Goal: Task Accomplishment & Management: Manage account settings

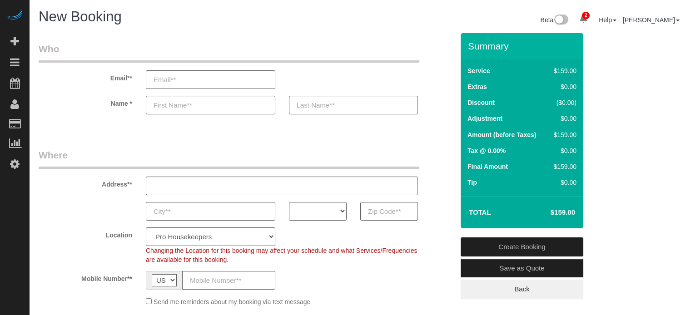
select select "4"
select select "number:9"
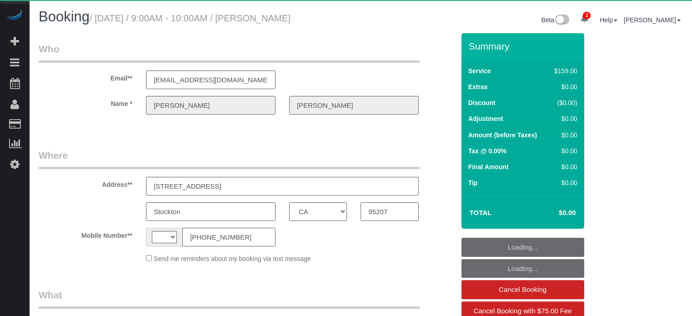
select select "CA"
select select "string:[GEOGRAPHIC_DATA]"
select select "number:9"
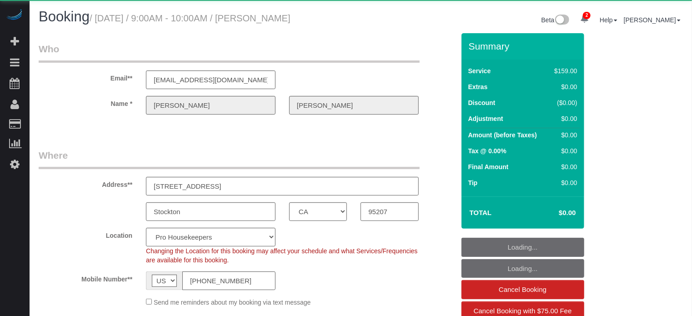
select select "object:1279"
select select "4"
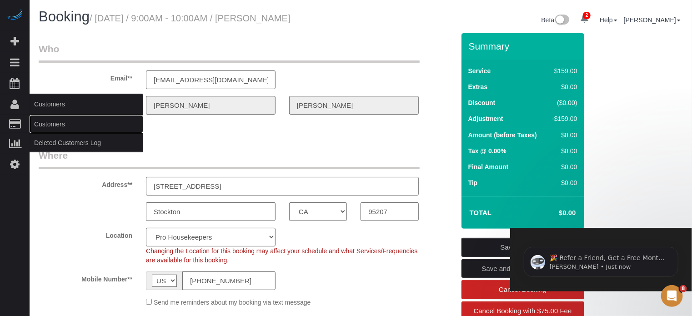
click at [52, 124] on link "Customers" at bounding box center [87, 124] width 114 height 18
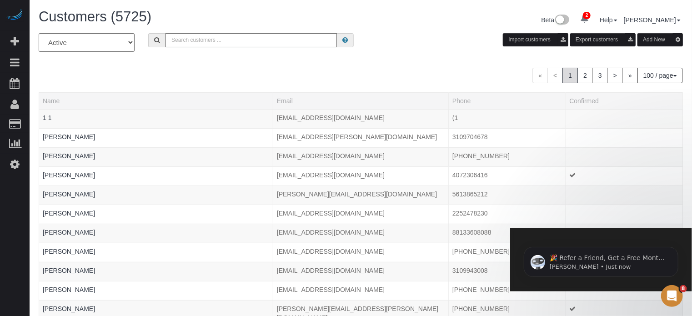
click at [196, 40] on input "text" at bounding box center [250, 40] width 171 height 14
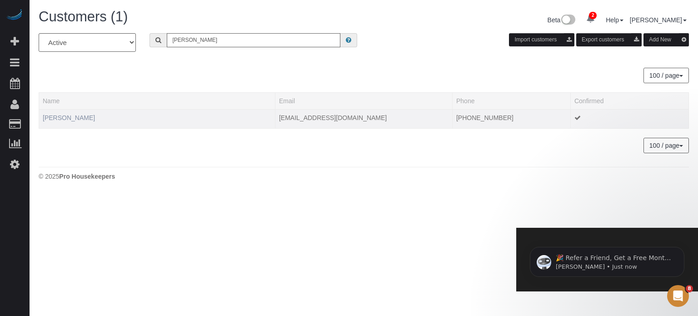
type input "dorothy mo"
click at [70, 116] on link "Dorothy Mobley" at bounding box center [69, 117] width 52 height 7
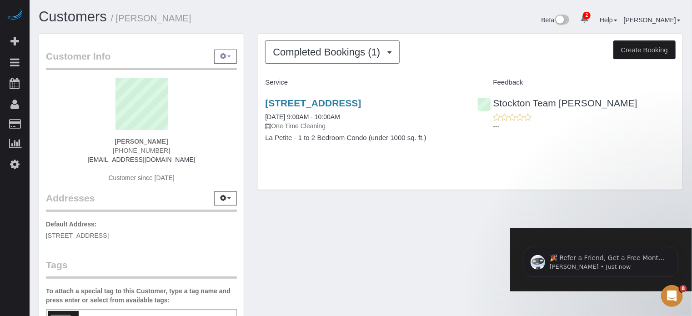
click at [227, 52] on button "button" at bounding box center [225, 57] width 23 height 14
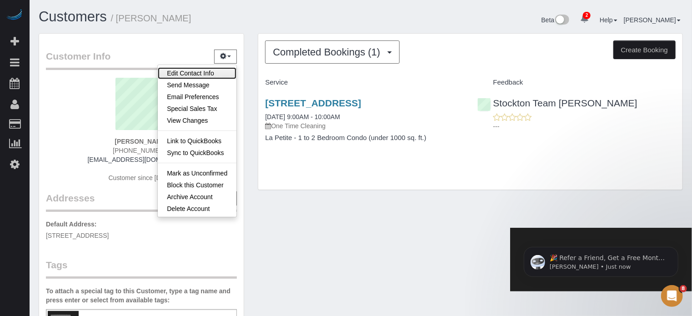
click at [218, 74] on link "Edit Contact Info" at bounding box center [197, 73] width 79 height 12
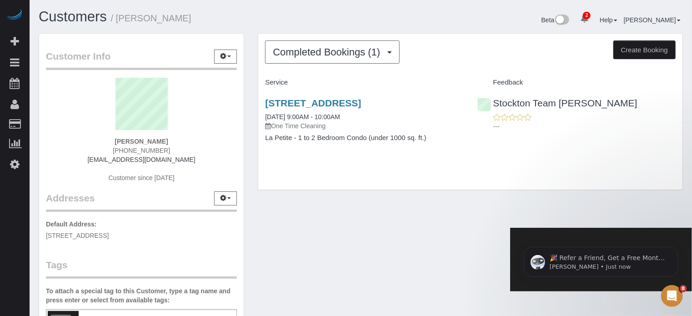
select select "CA"
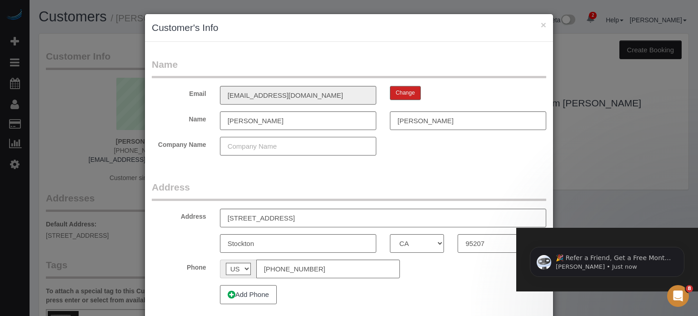
click at [250, 152] on input "text" at bounding box center [298, 146] width 156 height 19
type input "The Helper Bees"
click at [455, 163] on form "Name Email ladybg174@gmail.com Change Name Dorothy Mobley Company Name The Help…" at bounding box center [349, 184] width 395 height 253
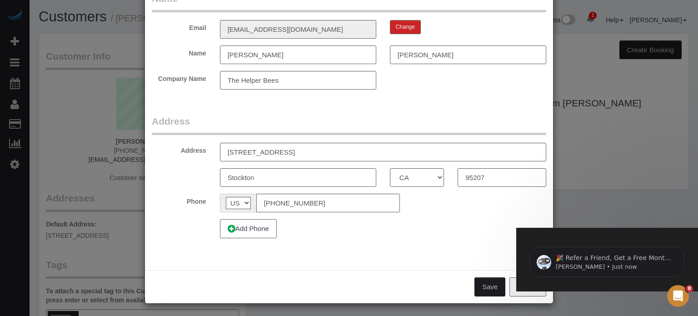
click at [483, 290] on button "Save" at bounding box center [490, 286] width 31 height 19
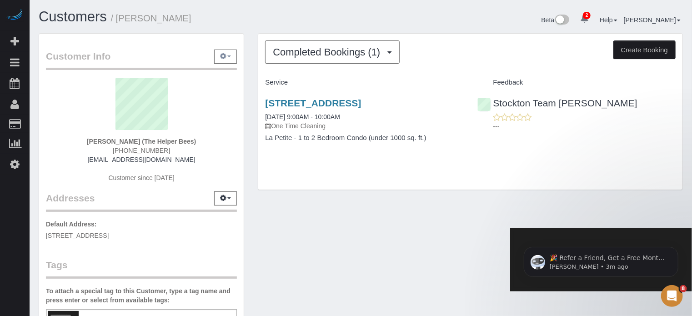
click at [227, 52] on button "button" at bounding box center [225, 57] width 23 height 14
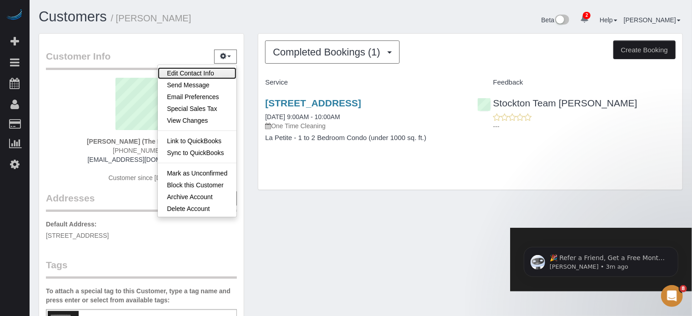
click at [198, 69] on link "Edit Contact Info" at bounding box center [197, 73] width 79 height 12
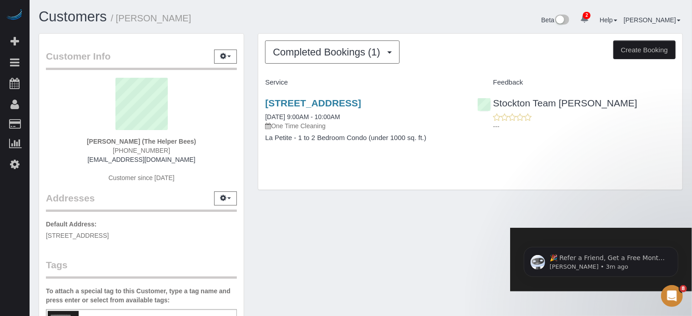
select select "CA"
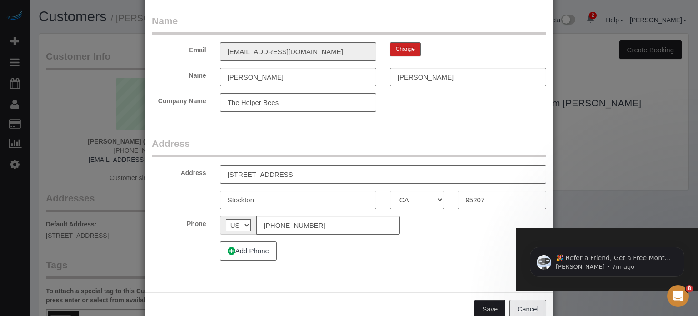
scroll to position [40, 0]
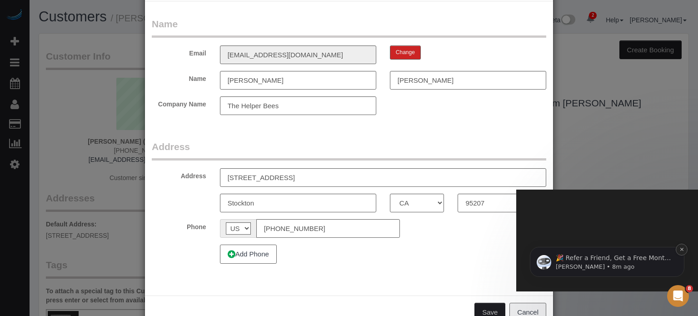
click at [683, 251] on icon "Dismiss notification" at bounding box center [681, 249] width 5 height 5
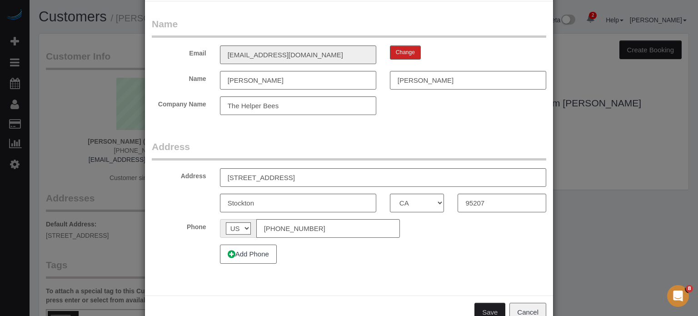
click at [425, 264] on fieldset "Address Address 2220 Piccardo CIR Stockton AK AL AR AZ CA CO CT DC DE FL GA HI …" at bounding box center [349, 205] width 395 height 130
click at [390, 266] on fieldset "Address Address 2220 Piccardo CIR Stockton AK AL AR AZ CA CO CT DC DE FL GA HI …" at bounding box center [349, 205] width 395 height 130
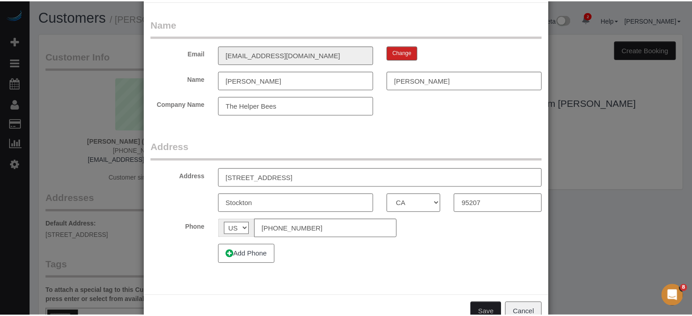
scroll to position [0, 0]
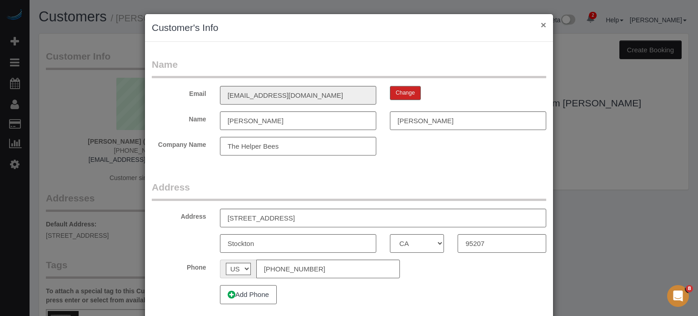
click at [541, 22] on button "×" at bounding box center [543, 25] width 5 height 10
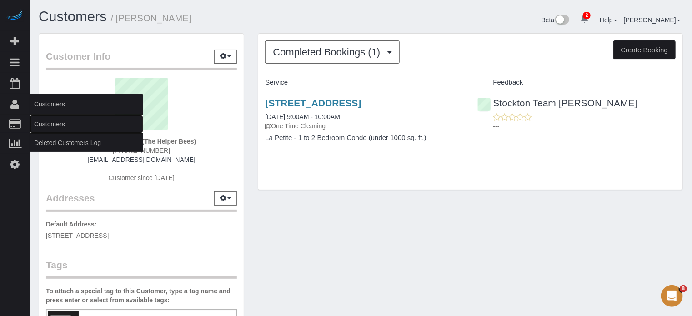
click at [52, 120] on link "Customers" at bounding box center [87, 124] width 114 height 18
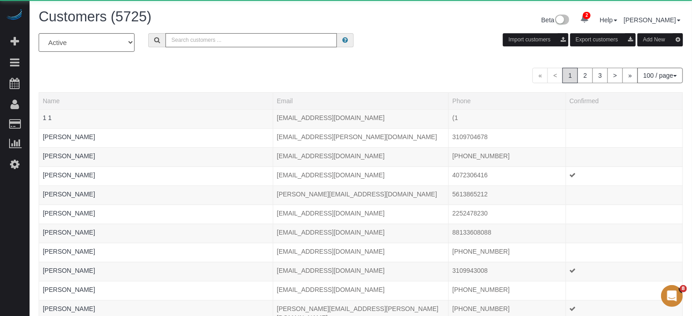
click at [200, 34] on input "text" at bounding box center [250, 40] width 171 height 14
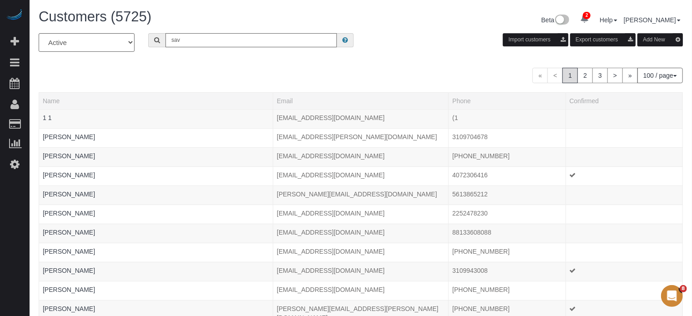
type input "Savita Bhardwaj"
click at [228, 41] on input "Savita Bhardwaj" at bounding box center [250, 40] width 171 height 14
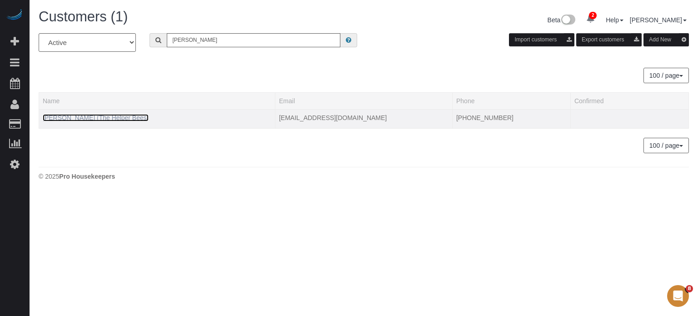
click at [93, 118] on link "Savita Bhardwaj (The Helper Bees)" at bounding box center [96, 117] width 106 height 7
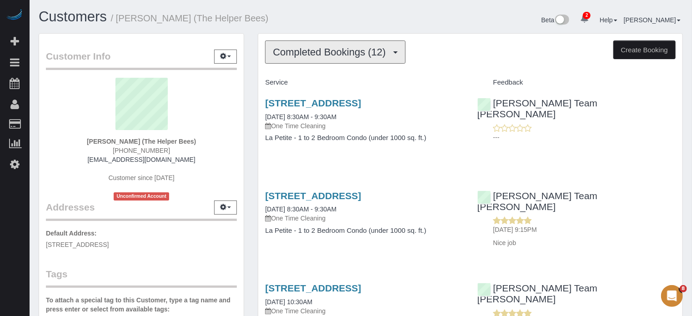
click at [340, 57] on button "Completed Bookings (12)" at bounding box center [335, 51] width 140 height 23
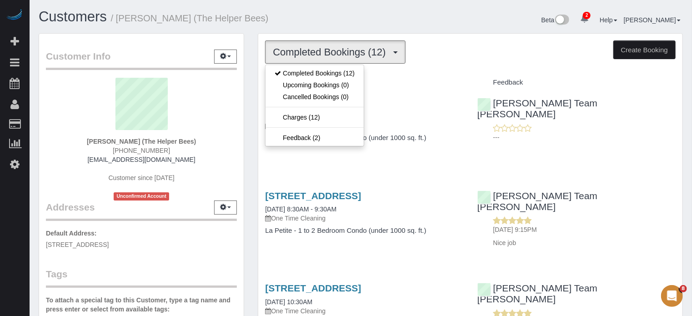
click at [338, 25] on div "Customers / Savita Bhardwaj (The Helper Bees)" at bounding box center [196, 19] width 329 height 20
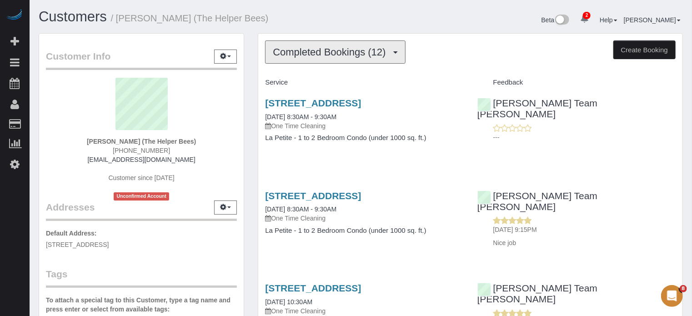
click at [355, 54] on span "Completed Bookings (12)" at bounding box center [331, 51] width 117 height 11
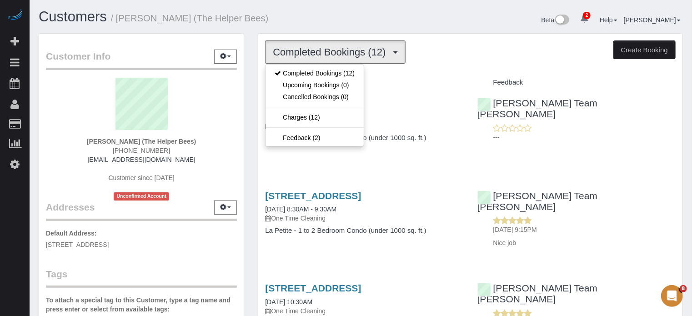
click at [325, 24] on h1 "Customers / Savita Bhardwaj (The Helper Bees)" at bounding box center [196, 16] width 315 height 15
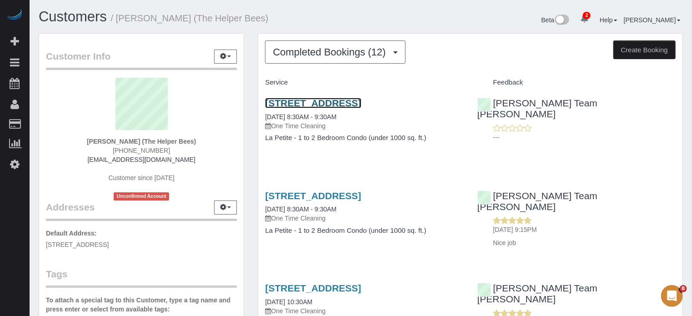
click at [288, 105] on link "2604 S Four Peaks Way, Chandler, AZ 85286" at bounding box center [313, 103] width 96 height 10
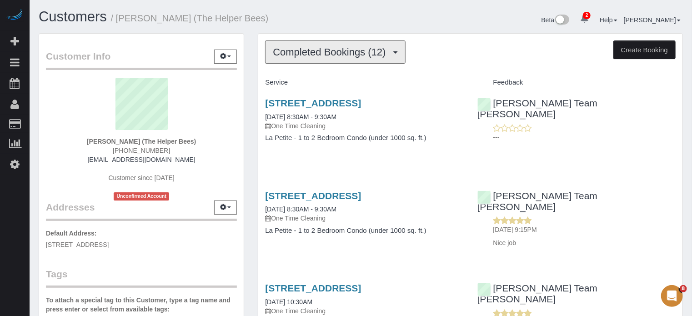
click at [298, 54] on span "Completed Bookings (12)" at bounding box center [331, 51] width 117 height 11
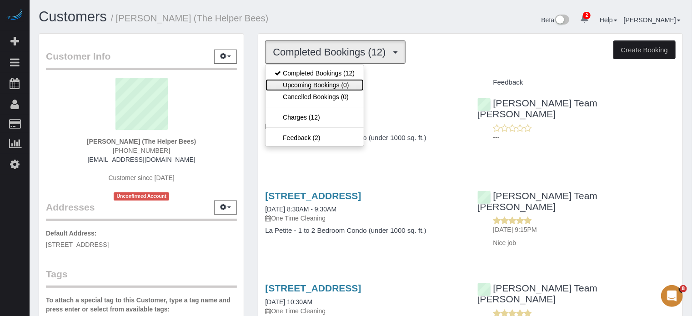
click at [319, 83] on link "Upcoming Bookings (0)" at bounding box center [314, 85] width 98 height 12
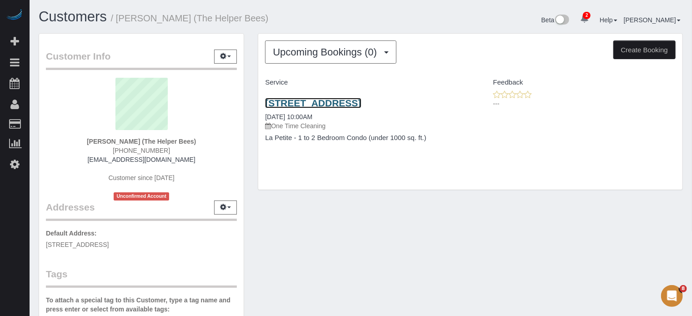
click at [331, 100] on link "2604 S Four Peaks Way, Chandler, AZ 85286" at bounding box center [313, 103] width 96 height 10
drag, startPoint x: 138, startPoint y: 144, endPoint x: 89, endPoint y: 140, distance: 48.8
click at [89, 140] on strong "Savita Bhardwaj (The Helper Bees)" at bounding box center [141, 141] width 109 height 7
copy strong "Savita Bhardwaj"
click at [650, 174] on div "Upcoming Bookings (0) Completed Bookings (12) Upcoming Bookings (0) Cancelled B…" at bounding box center [470, 112] width 424 height 156
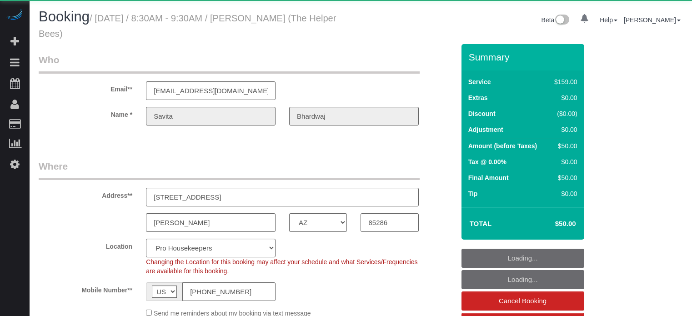
select select "AZ"
select select "number:9"
select select "object:844"
select select "4"
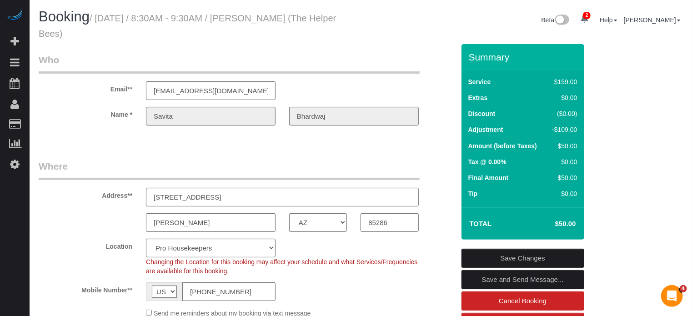
scroll to position [102, 0]
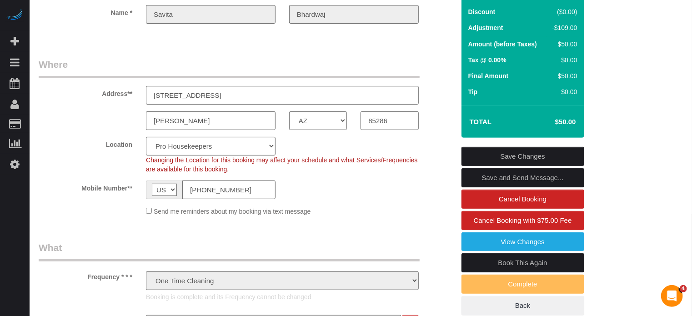
click at [495, 262] on link "Book This Again" at bounding box center [522, 262] width 123 height 19
select select "AZ"
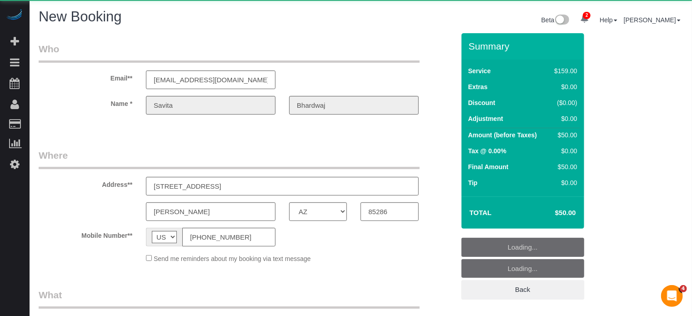
select select "object:2075"
select select "string:fspay-82df2ad7-001a-4b26-b72c-4189f7716978"
select select "number:9"
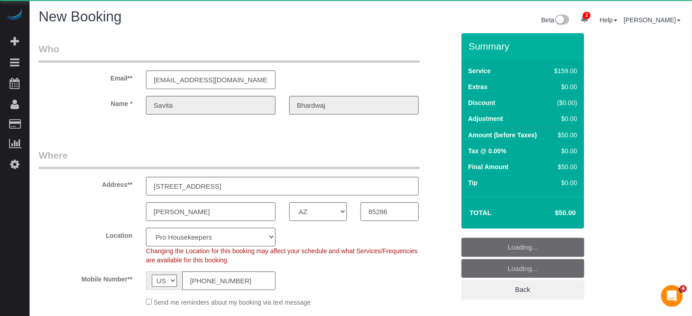
select select "object:2667"
select select "4"
select select "object:2674"
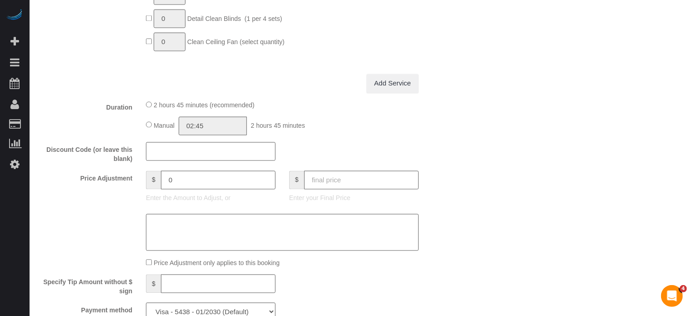
scroll to position [858, 0]
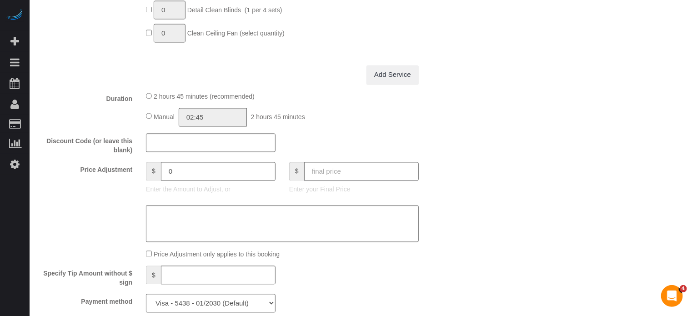
click at [358, 167] on input "text" at bounding box center [361, 171] width 115 height 19
type input "50"
click at [508, 161] on div "Who Email** savita_b@yahoo.com Name * Savita Bhardwaj Where Address** 2604 S FO…" at bounding box center [361, 67] width 644 height 1782
type input "-109"
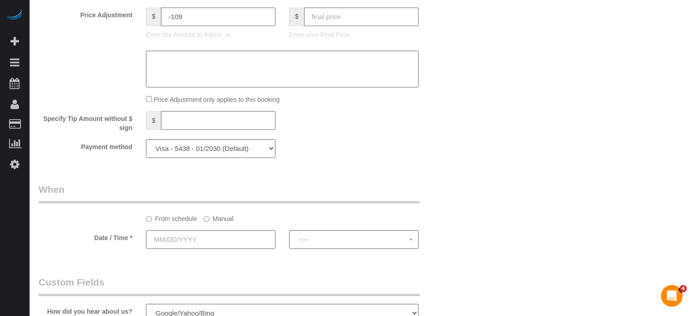
scroll to position [1094, 0]
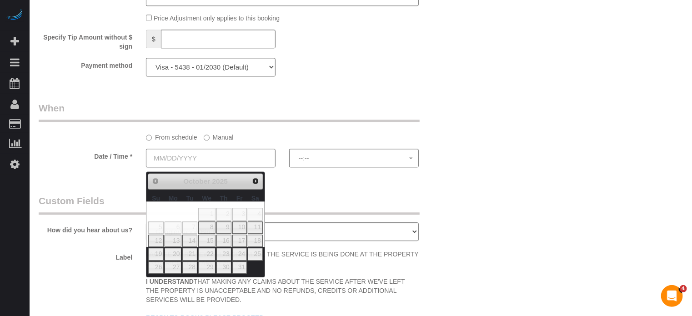
click at [196, 165] on input "text" at bounding box center [211, 158] width 130 height 19
click at [250, 227] on link "11" at bounding box center [255, 227] width 15 height 12
type input "10/11/2025"
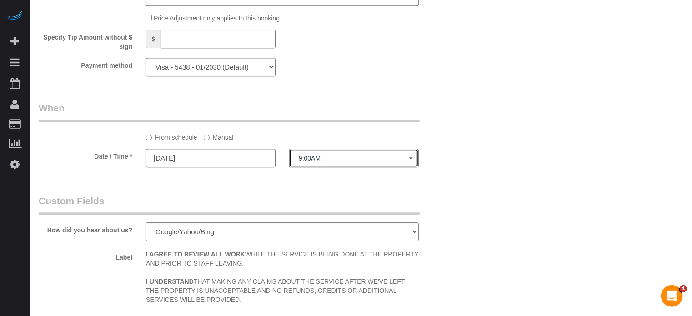
click at [322, 162] on span "9:00AM" at bounding box center [354, 158] width 110 height 7
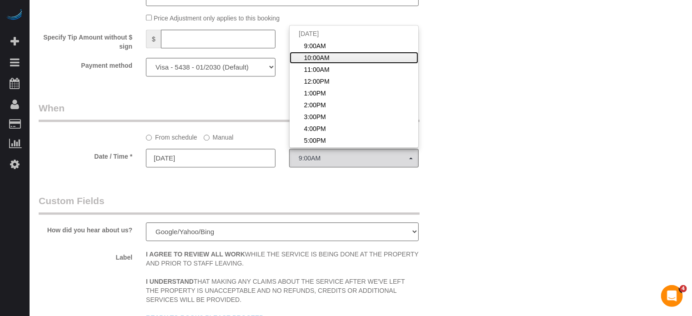
click at [331, 61] on link "10:00AM" at bounding box center [354, 58] width 129 height 12
select select "spot7"
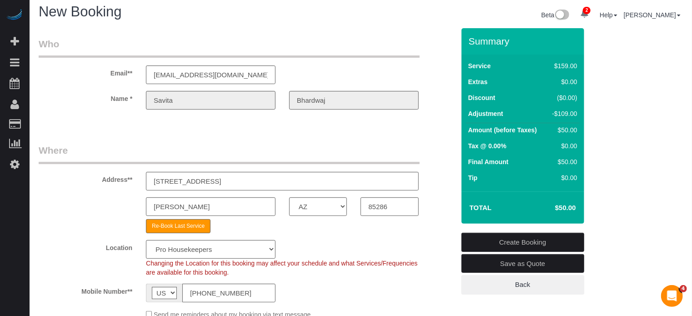
scroll to position [5, 0]
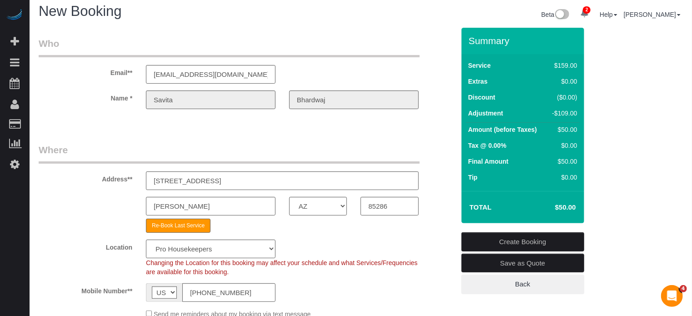
click at [507, 239] on link "Create Booking" at bounding box center [522, 241] width 123 height 19
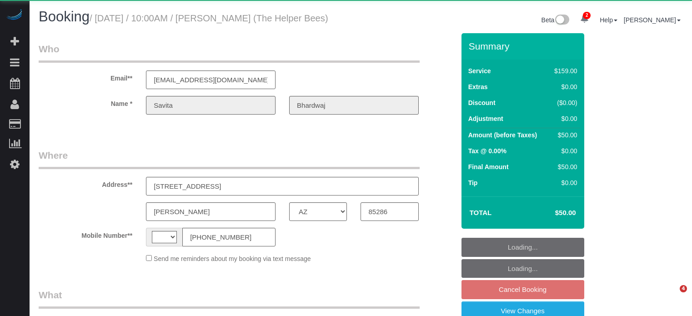
select select "AZ"
select select "string:[GEOGRAPHIC_DATA]"
select select "object:813"
select select "string:fspay-82df2ad7-001a-4b26-b72c-4189f7716978"
select select "4"
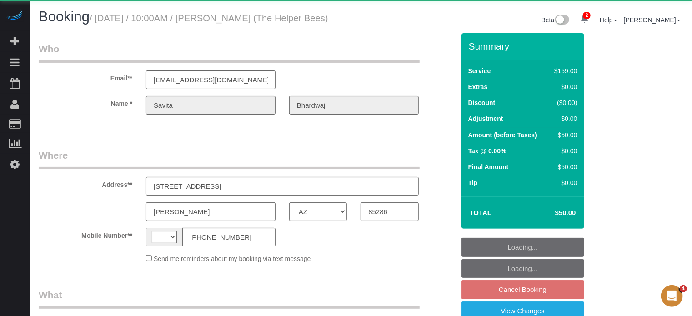
select select "number:9"
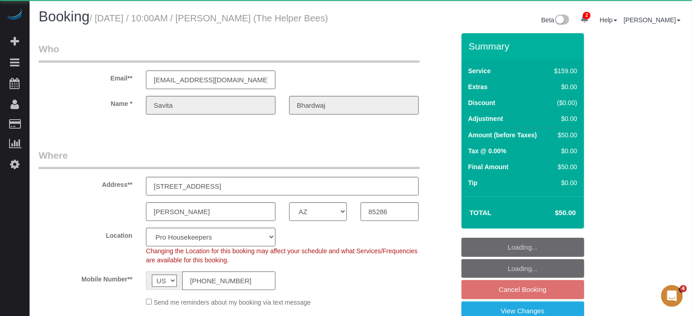
select select "spot2"
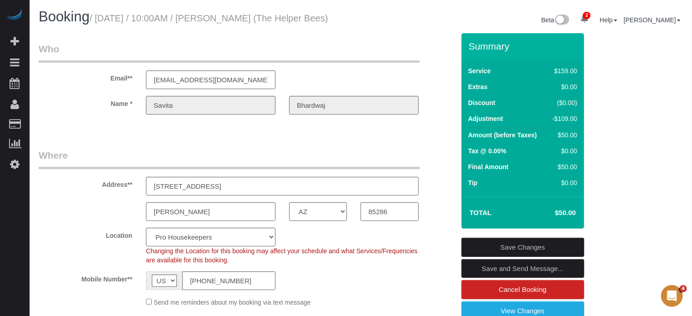
click at [109, 25] on h1 "Booking / [DATE] / 10:00AM / [PERSON_NAME] (The Helper Bees)" at bounding box center [196, 16] width 315 height 15
